Goal: Transaction & Acquisition: Purchase product/service

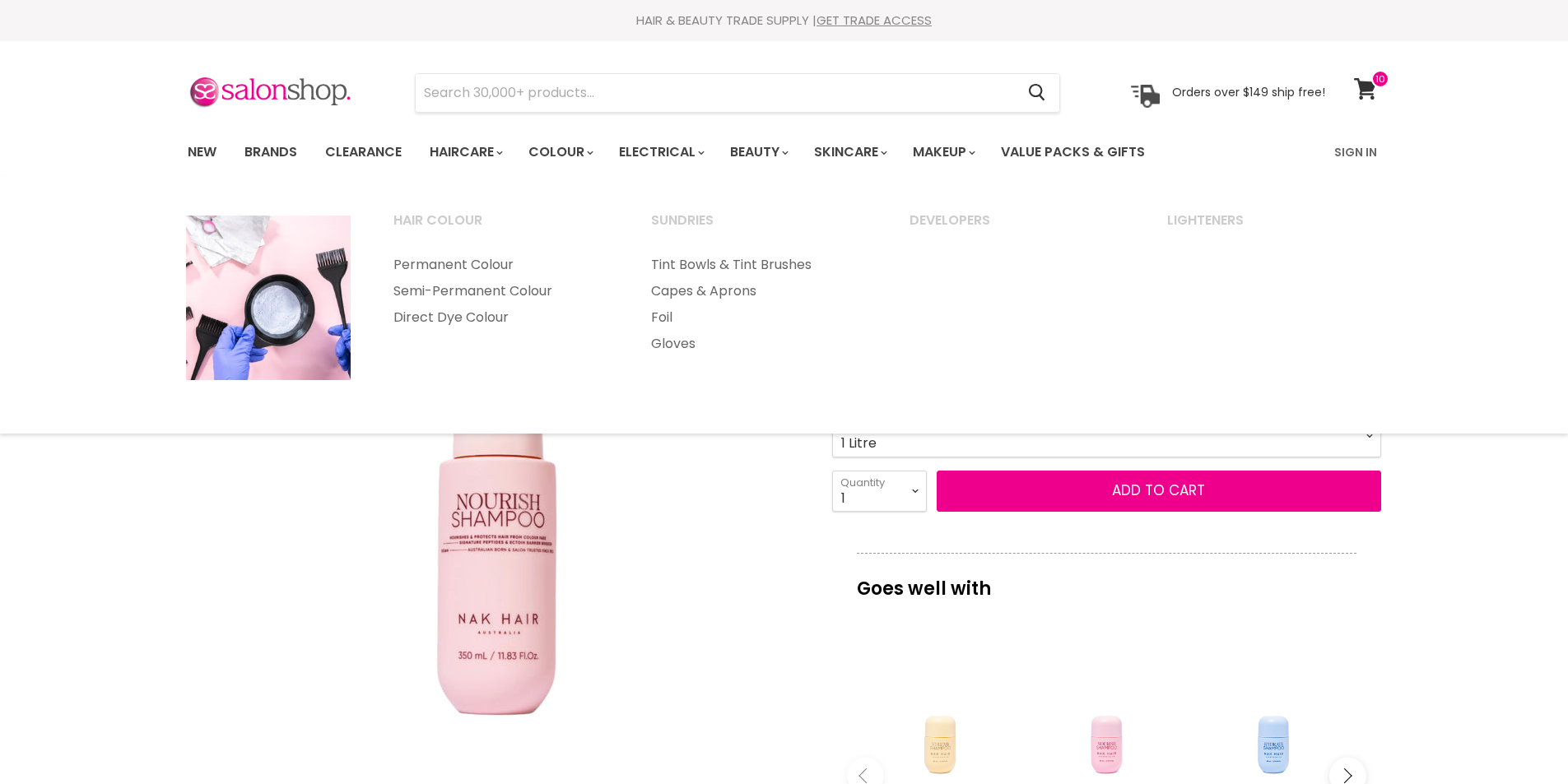
select select "1 Litre"
click at [193, 155] on link "New" at bounding box center [202, 152] width 54 height 35
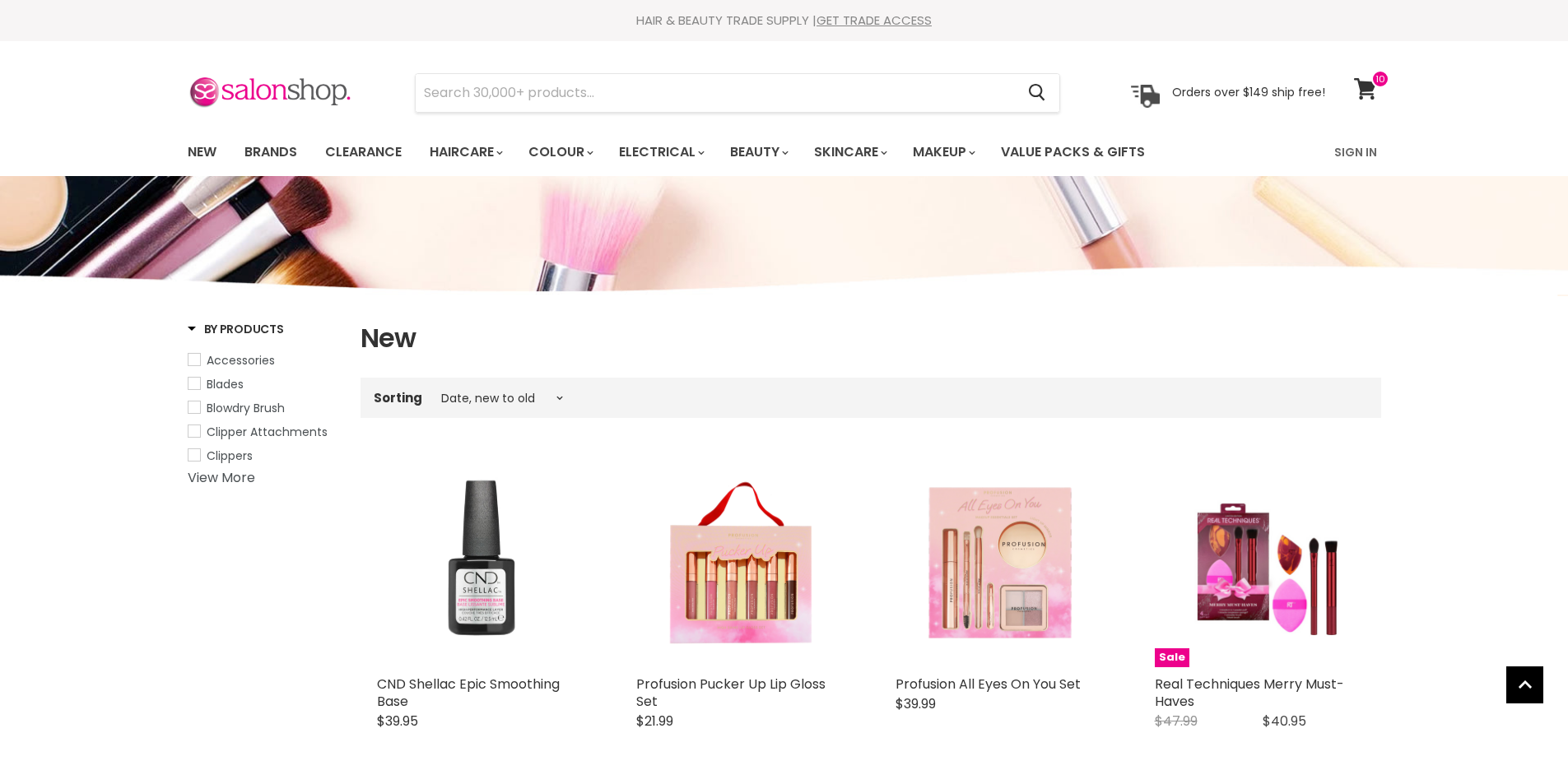
select select "created-descending"
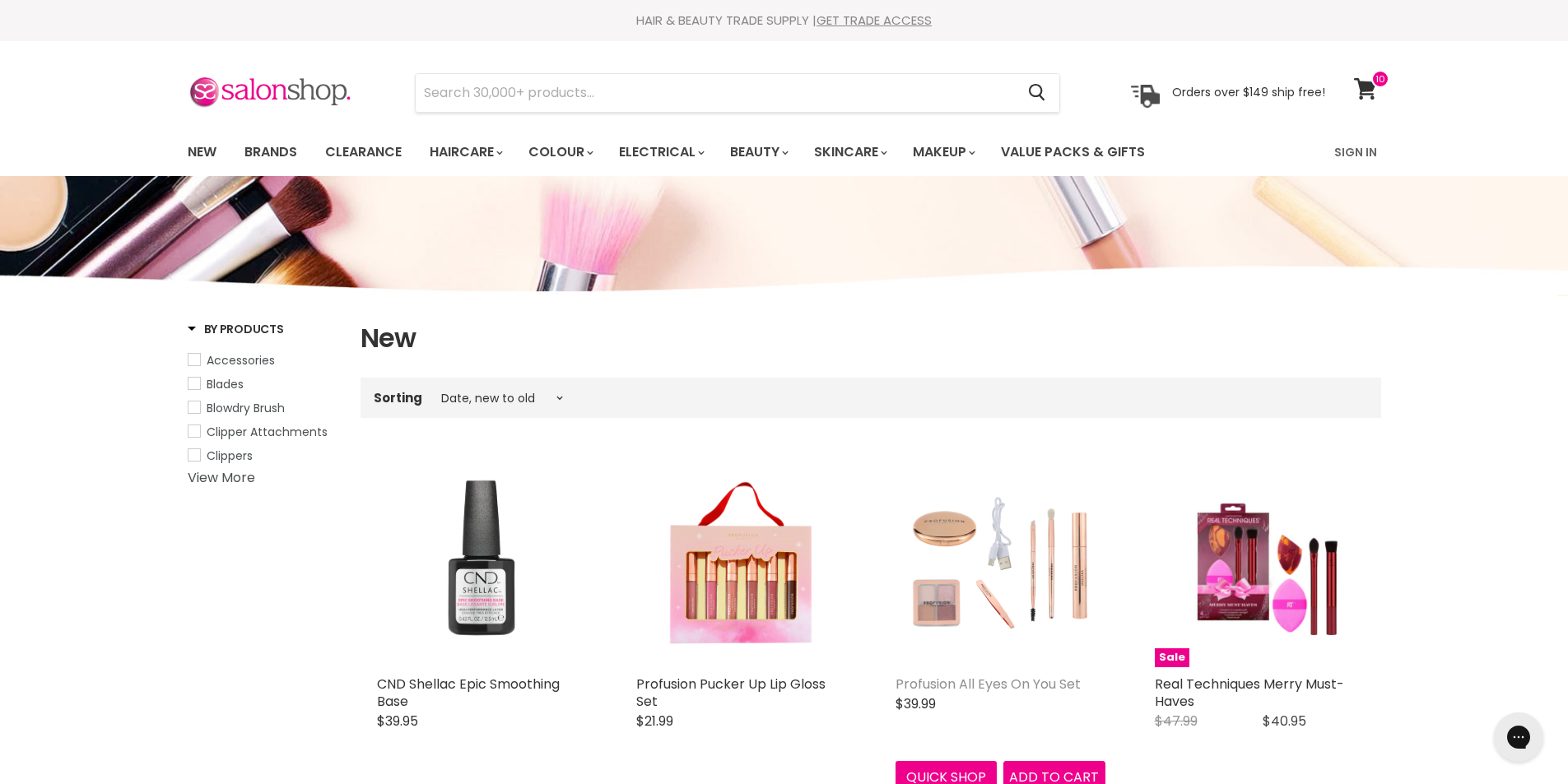
click at [993, 679] on link "Profusion All Eyes On You Set" at bounding box center [988, 684] width 186 height 19
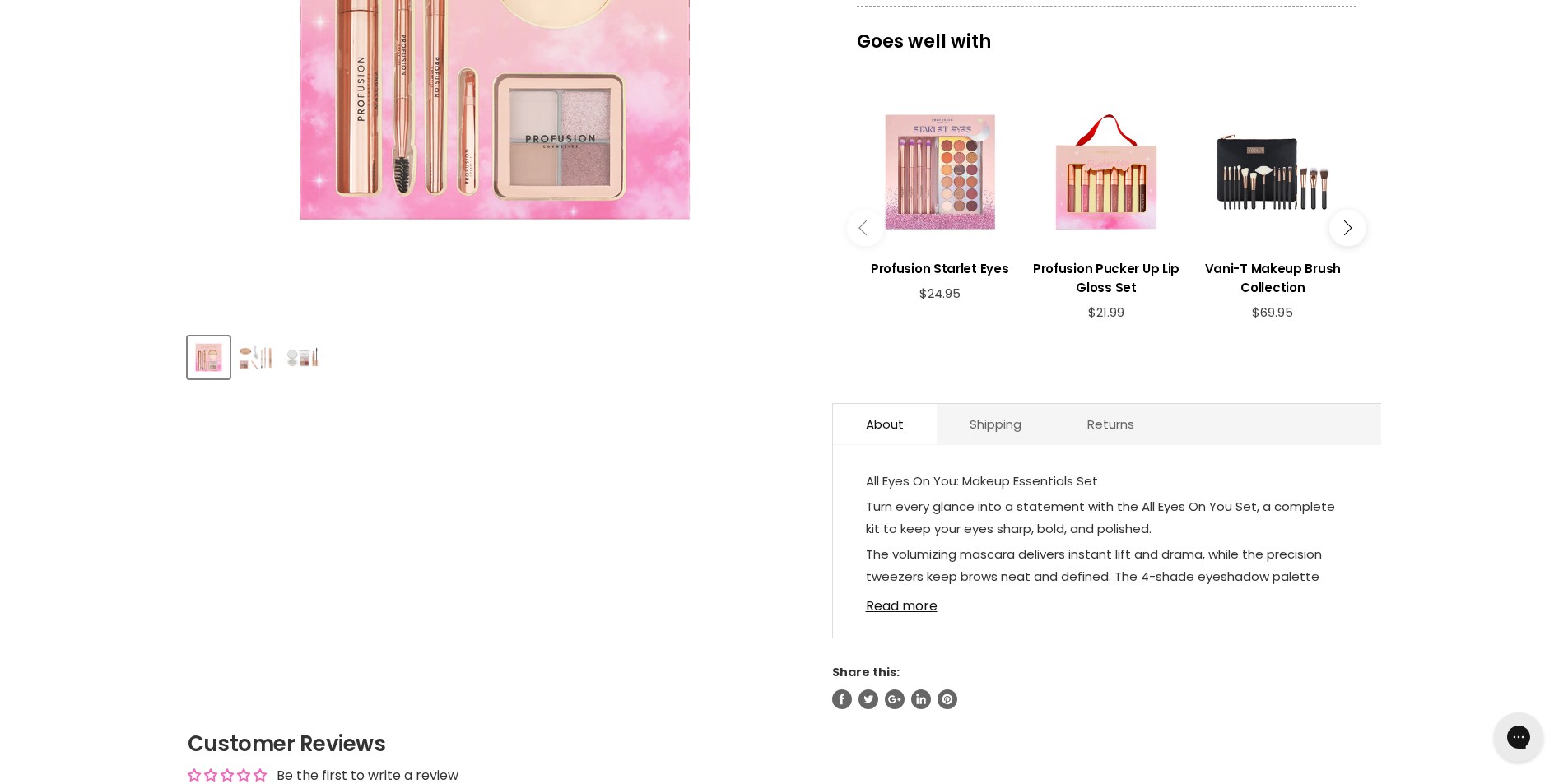
scroll to position [493, 0]
click at [264, 360] on img "Product thumbnails" at bounding box center [255, 356] width 39 height 39
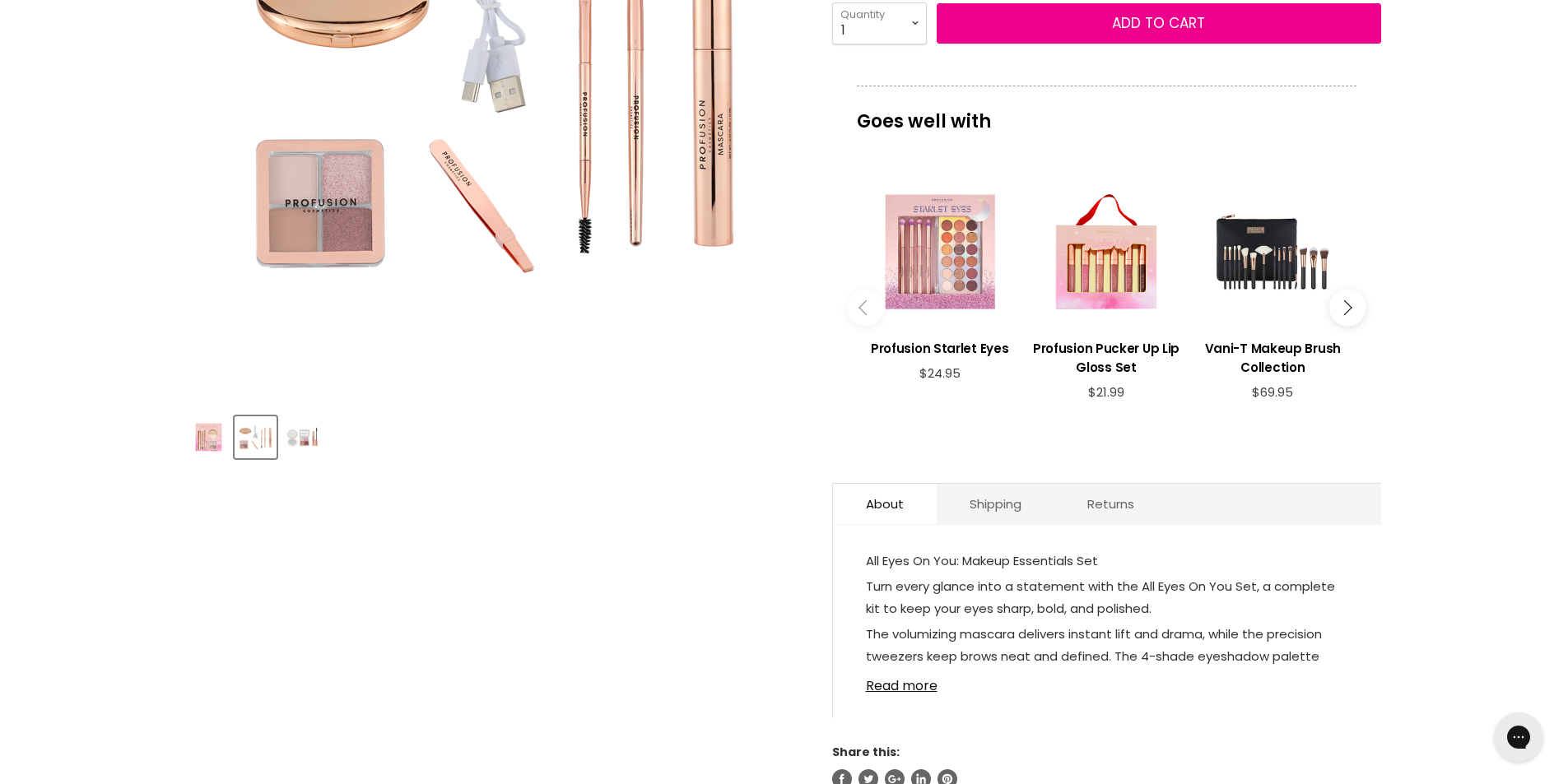
scroll to position [658, 0]
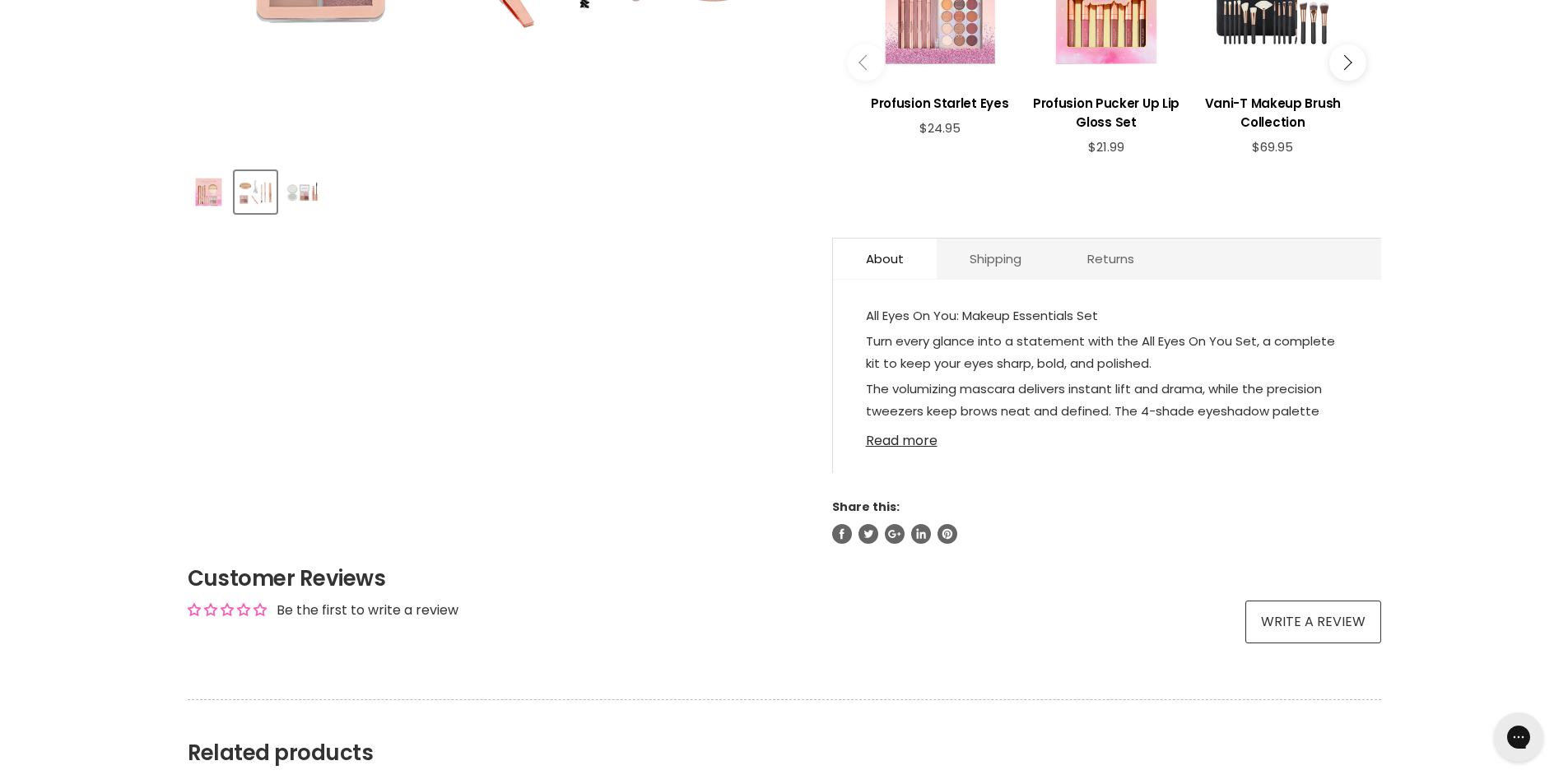
click at [885, 445] on link "Read more" at bounding box center [1107, 436] width 482 height 25
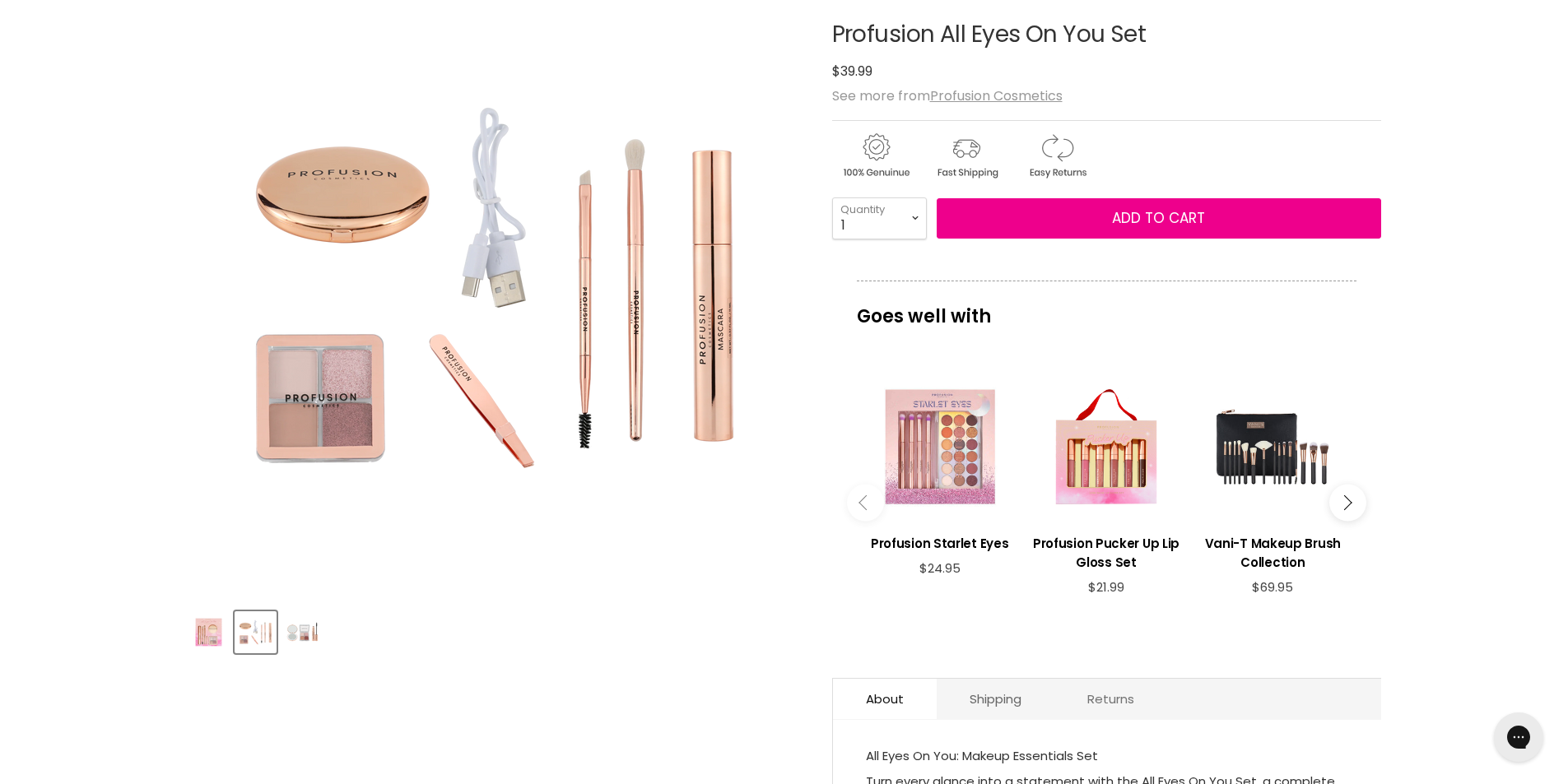
scroll to position [329, 0]
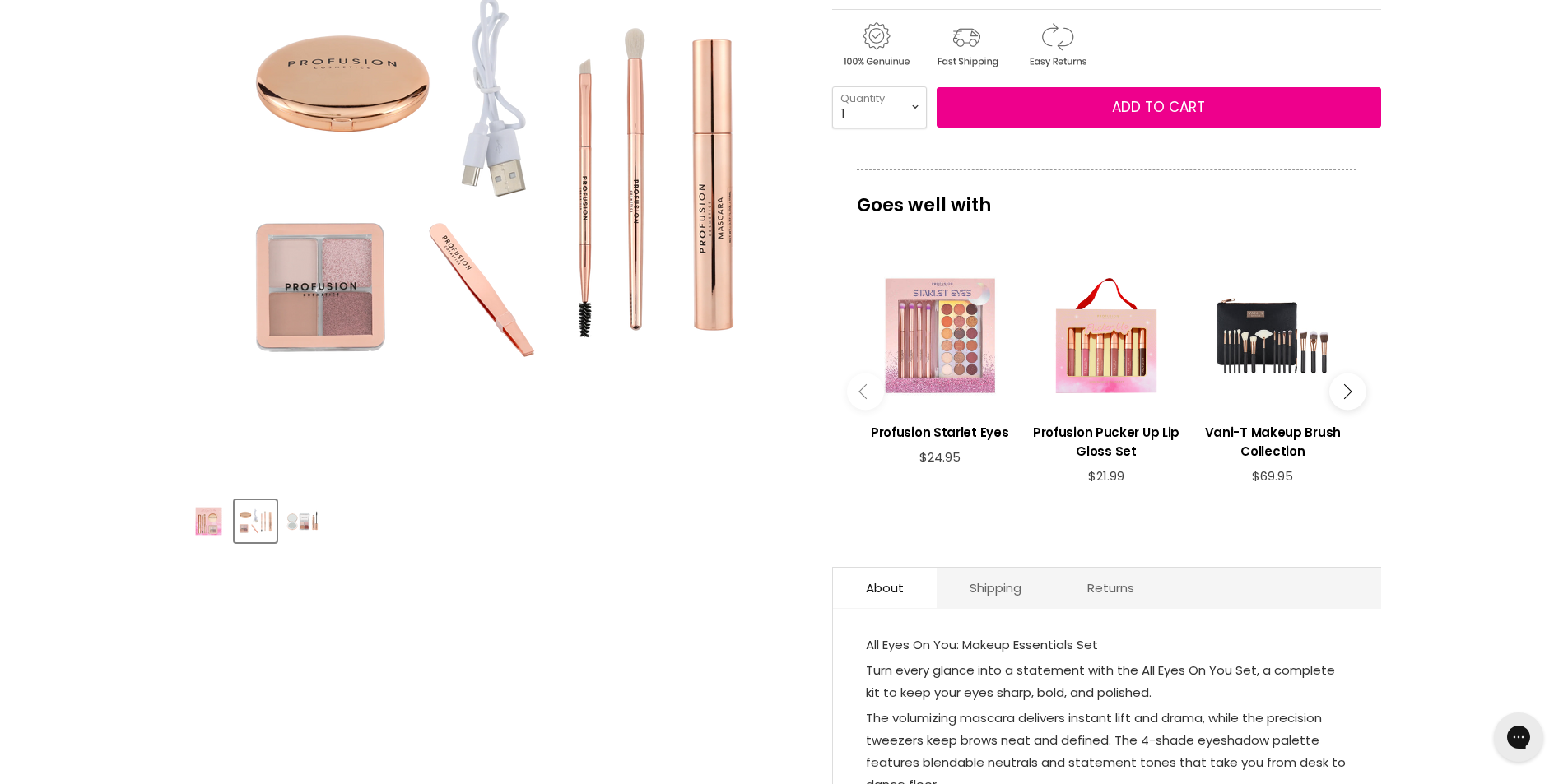
click at [313, 530] on img "Product thumbnails" at bounding box center [302, 521] width 39 height 39
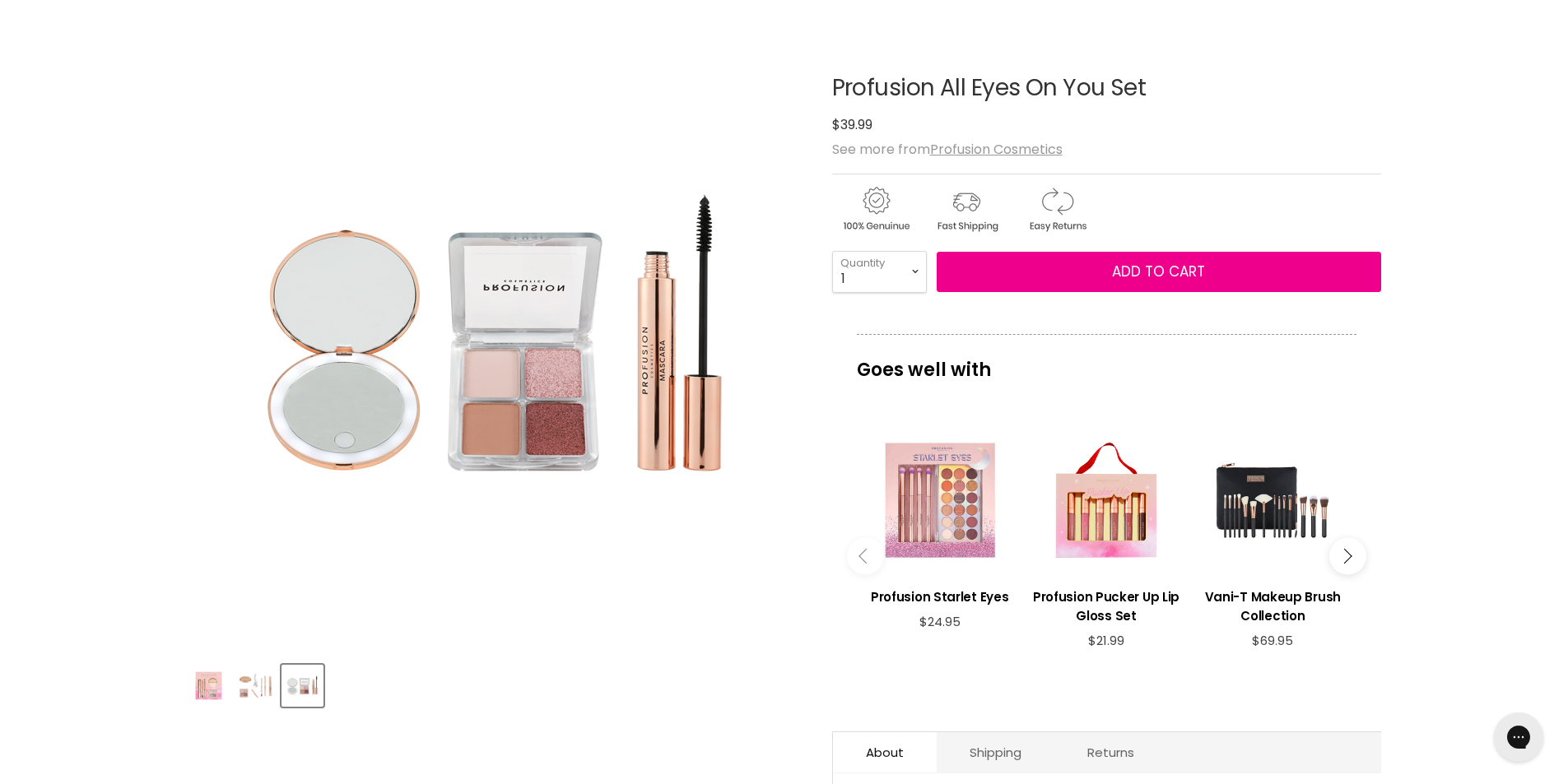
scroll to position [0, 0]
